Goal: Information Seeking & Learning: Check status

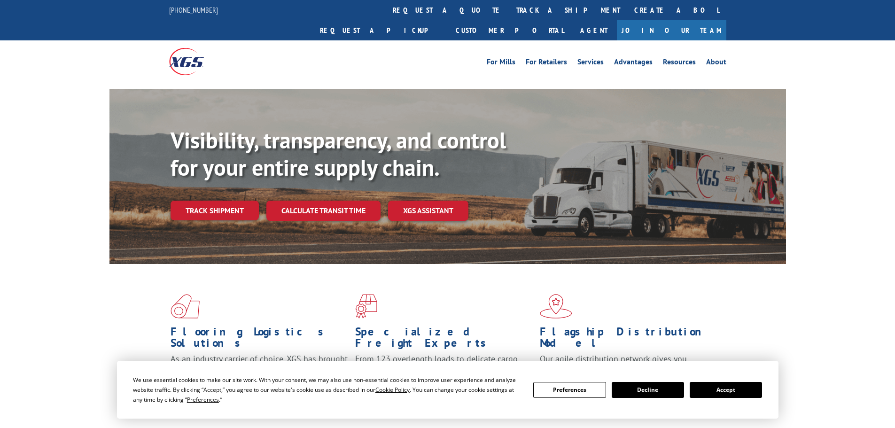
click at [212, 206] on div "Visibility, transparency, and control for your entire supply chain. Track shipm…" at bounding box center [477, 192] width 615 height 131
click at [212, 201] on link "Track shipment" at bounding box center [214, 211] width 88 height 20
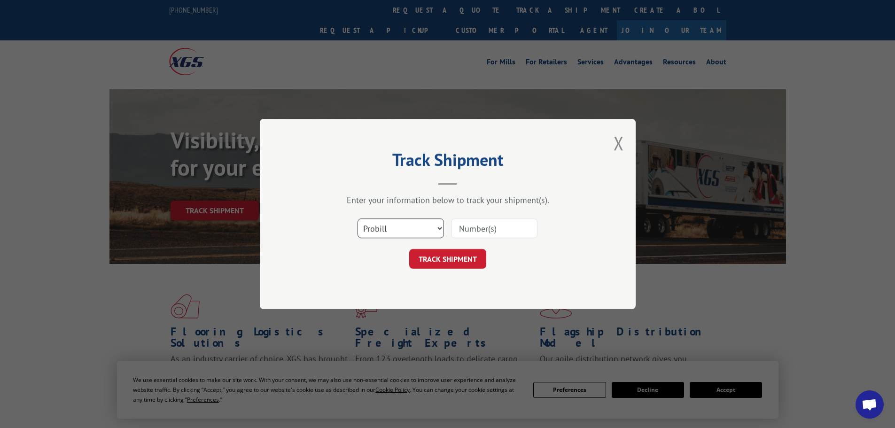
click at [396, 228] on select "Select category... Probill BOL PO" at bounding box center [400, 228] width 86 height 20
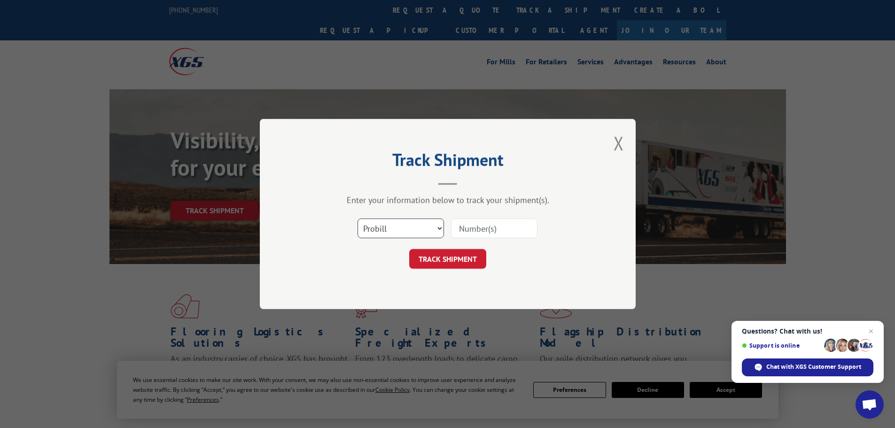
select select "bol"
click at [357, 218] on select "Select category... Probill BOL PO" at bounding box center [400, 228] width 86 height 20
click at [466, 225] on input at bounding box center [494, 228] width 86 height 20
paste input "6016583"
type input "6016583"
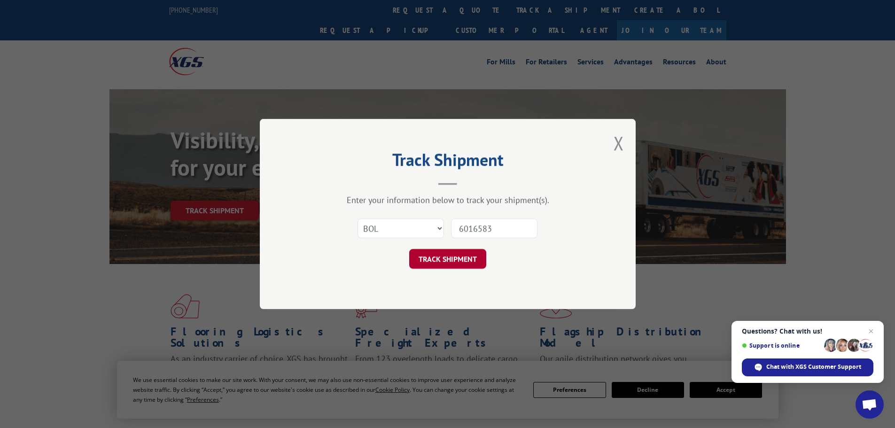
click at [427, 254] on button "TRACK SHIPMENT" at bounding box center [447, 259] width 77 height 20
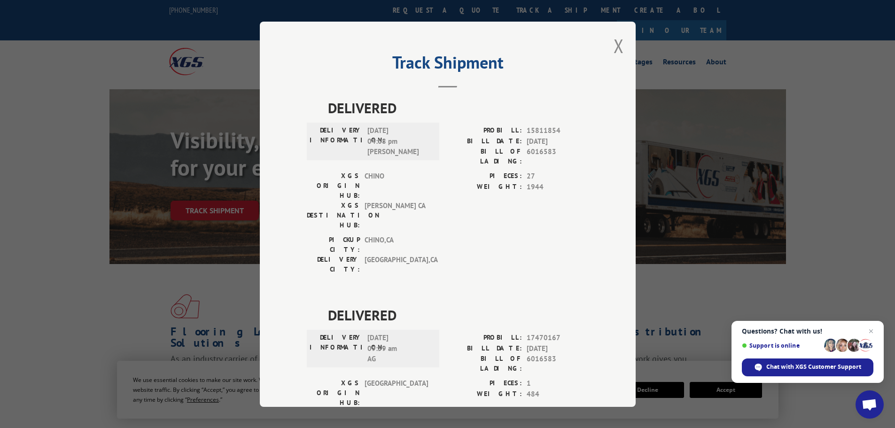
scroll to position [38, 0]
